Goal: Task Accomplishment & Management: Use online tool/utility

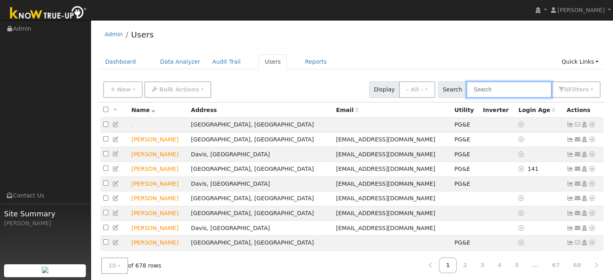
click at [489, 88] on input "text" at bounding box center [508, 89] width 85 height 17
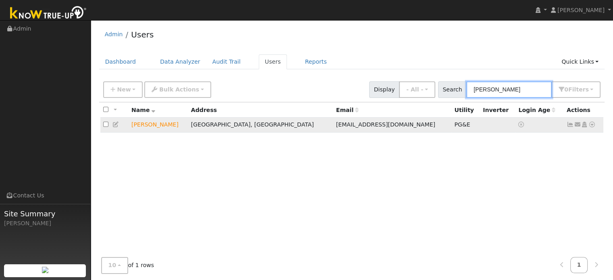
type input "joy innes"
click at [591, 122] on icon at bounding box center [591, 125] width 7 height 6
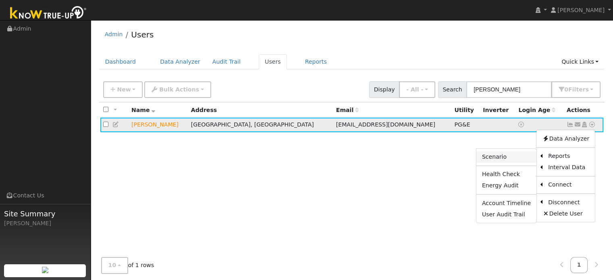
click at [503, 154] on link "Scenario" at bounding box center [506, 156] width 60 height 11
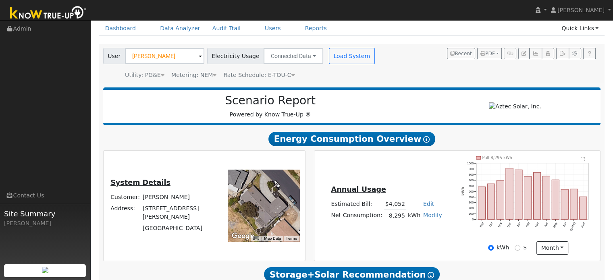
scroll to position [30, 0]
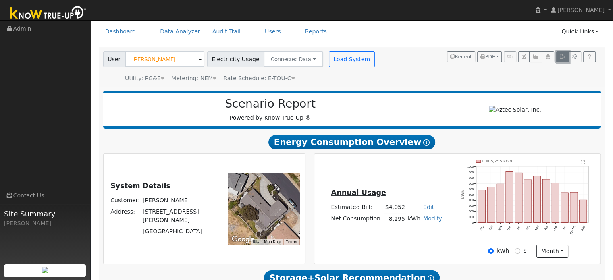
click at [562, 60] on button "button" at bounding box center [562, 56] width 12 height 11
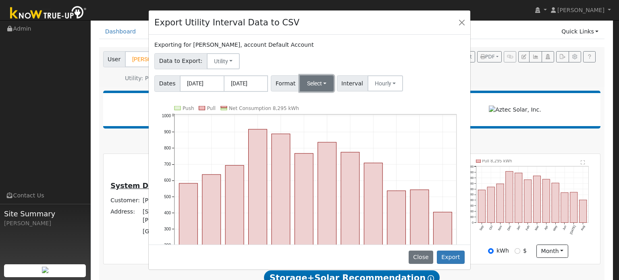
click at [311, 86] on button "Select" at bounding box center [317, 83] width 34 height 16
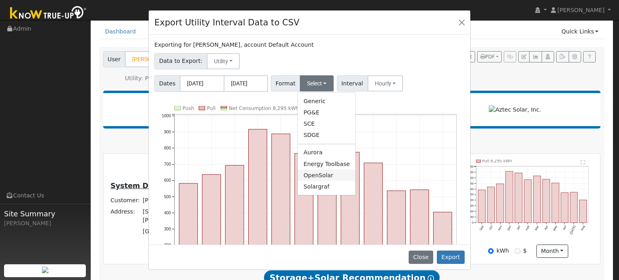
click at [313, 175] on link "OpenSolar" at bounding box center [327, 175] width 58 height 11
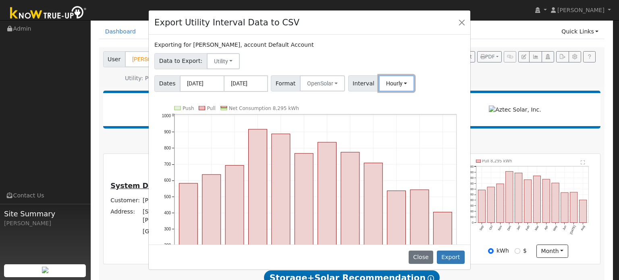
click at [380, 91] on div "Exporting for [PERSON_NAME], account Default Account Data to Export: Utility Ut…" at bounding box center [309, 139] width 321 height 209
click at [389, 86] on button "Hourly" at bounding box center [397, 83] width 36 height 16
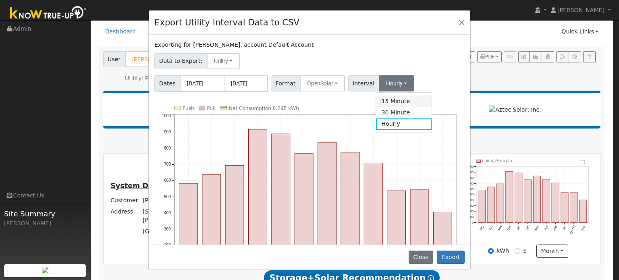
click at [382, 101] on link "15 Minute" at bounding box center [404, 100] width 56 height 11
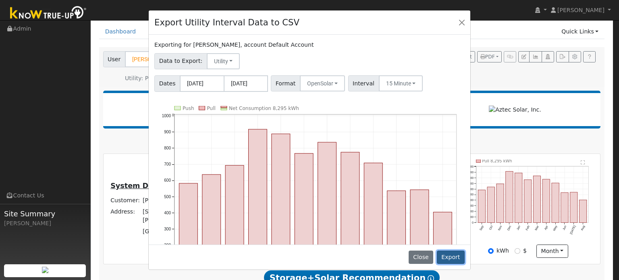
click at [452, 257] on button "Export" at bounding box center [451, 258] width 28 height 14
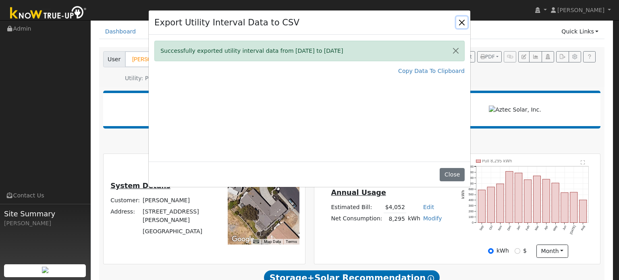
click at [459, 21] on button "Close" at bounding box center [461, 22] width 11 height 11
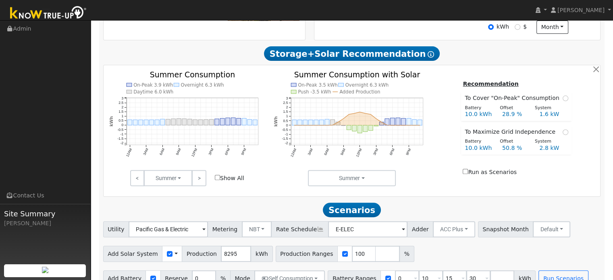
scroll to position [272, 0]
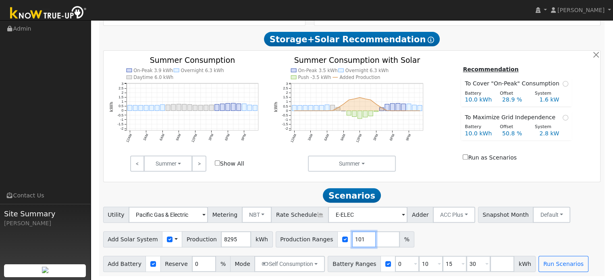
click at [352, 236] on input "101" at bounding box center [364, 239] width 24 height 16
click at [352, 236] on input "102" at bounding box center [364, 239] width 24 height 16
type input "103"
click at [352, 236] on input "103" at bounding box center [364, 239] width 24 height 16
drag, startPoint x: 416, startPoint y: 265, endPoint x: 410, endPoint y: 266, distance: 6.2
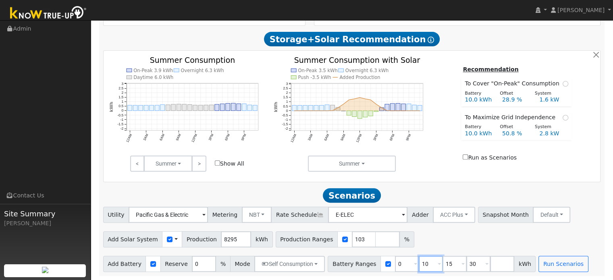
click at [419, 265] on input "10" at bounding box center [431, 264] width 24 height 16
type input "15"
type input "30"
type input "15"
click at [442, 266] on input "30" at bounding box center [454, 264] width 24 height 16
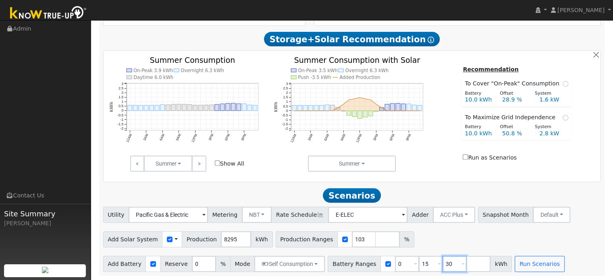
type input "3"
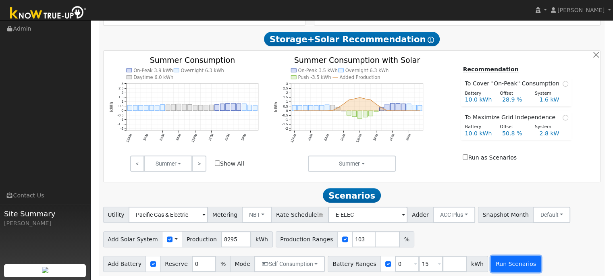
click at [500, 264] on button "Run Scenarios" at bounding box center [516, 264] width 50 height 16
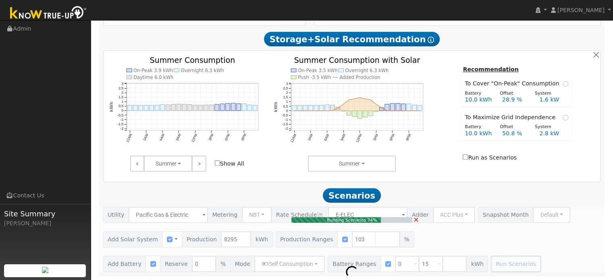
type input "5.7"
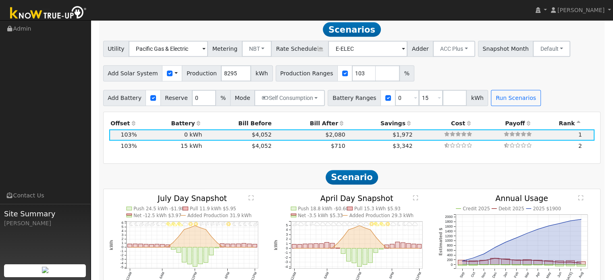
scroll to position [435, 0]
click at [314, 126] on th "Bill After" at bounding box center [310, 122] width 74 height 11
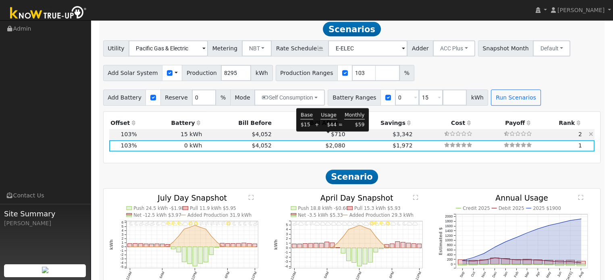
click at [331, 137] on span "$710" at bounding box center [338, 134] width 15 height 6
type input "$11,381"
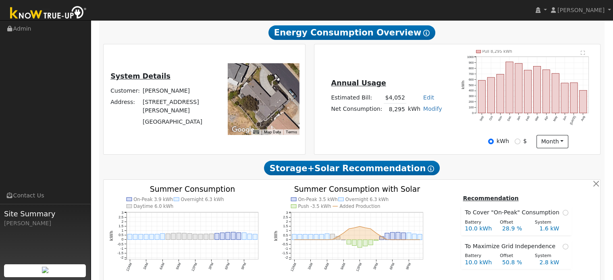
scroll to position [113, 0]
